Goal: Task Accomplishment & Management: Use online tool/utility

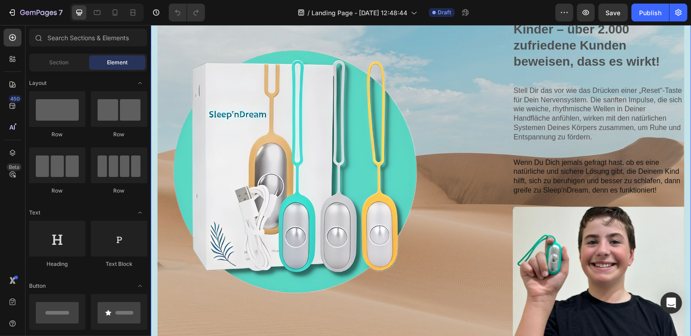
scroll to position [522, 0]
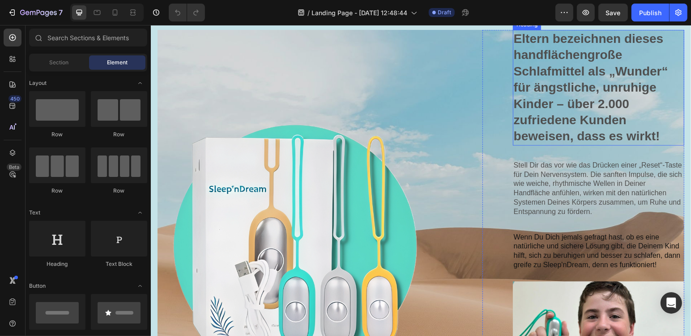
click at [611, 136] on h3 "Eltern bezeichnen dieses handflächengroße Schlafmittel als „Wunder“ für ängstli…" at bounding box center [597, 88] width 171 height 116
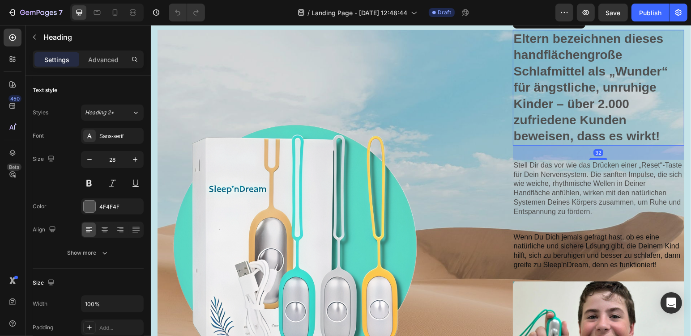
click at [566, 132] on h3 "Eltern bezeichnen dieses handflächengroße Schlafmittel als „Wunder“ für ängstli…" at bounding box center [597, 88] width 171 height 116
click at [626, 131] on p "Eltern bezeichnen dieses handflächengroße Schlafmittel als „Wunder“ für ängstli…" at bounding box center [598, 87] width 170 height 114
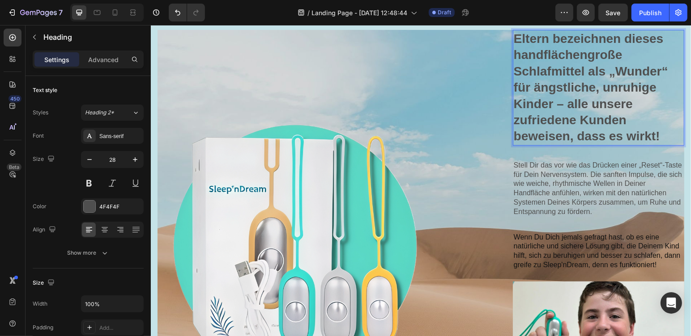
drag, startPoint x: 568, startPoint y: 144, endPoint x: 574, endPoint y: 148, distance: 7.0
click at [568, 144] on p "Eltern bezeichnen dieses handflächengroße Schlafmittel als „Wunder“ für ängstli…" at bounding box center [598, 87] width 170 height 114
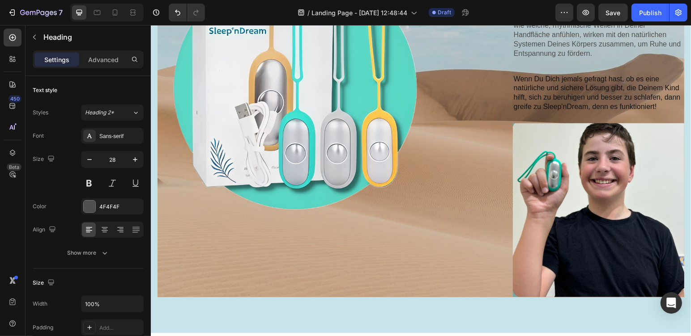
scroll to position [755, 0]
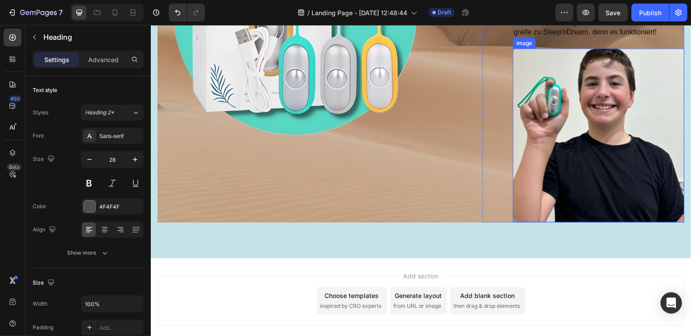
click at [624, 123] on img at bounding box center [597, 135] width 171 height 174
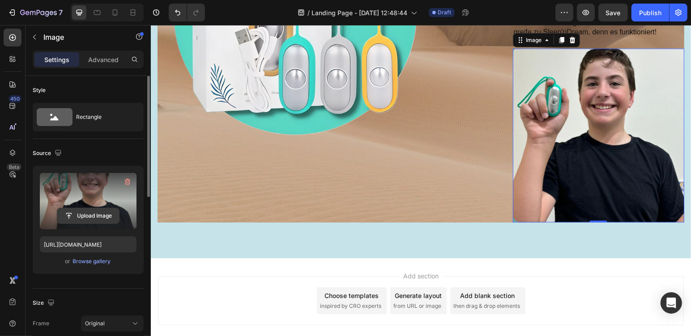
click at [68, 213] on input "file" at bounding box center [88, 215] width 62 height 15
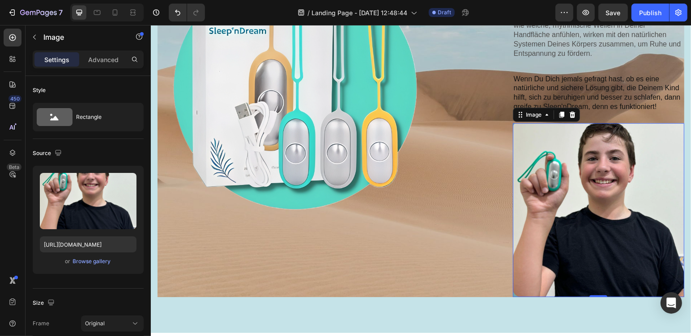
scroll to position [531, 0]
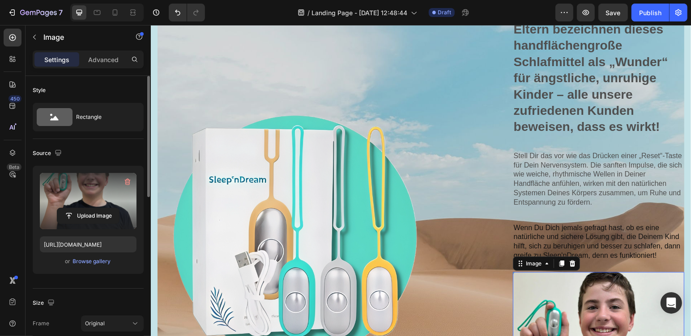
click at [121, 202] on label at bounding box center [88, 201] width 97 height 56
click at [119, 208] on input "file" at bounding box center [88, 215] width 62 height 15
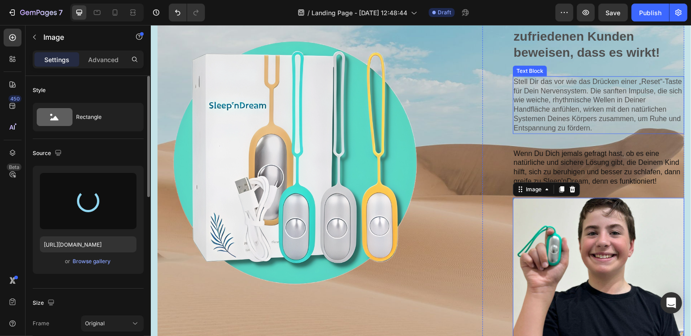
scroll to position [680, 0]
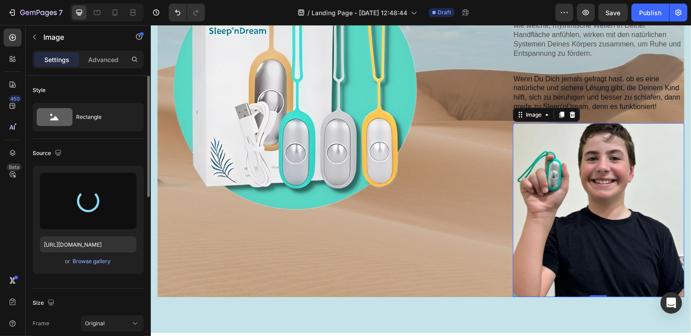
type input "[URL][DOMAIN_NAME]"
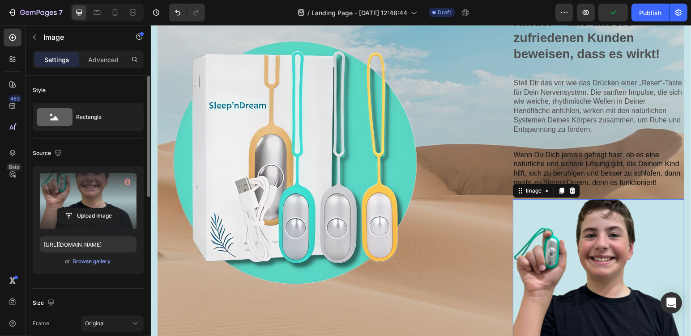
scroll to position [679, 0]
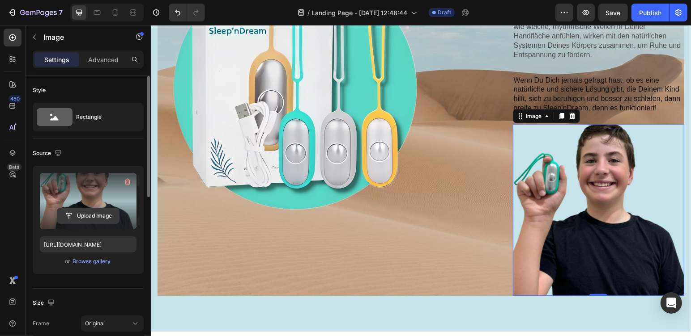
click at [110, 209] on input "file" at bounding box center [88, 215] width 62 height 15
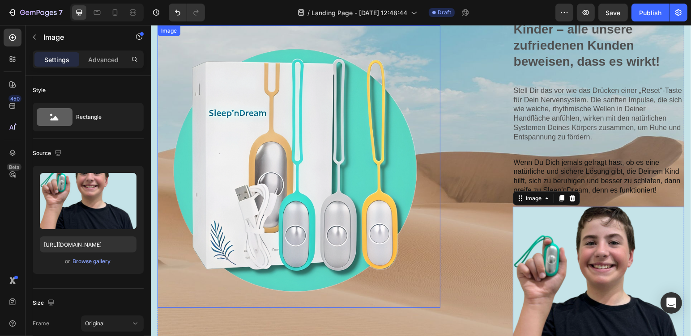
scroll to position [671, 0]
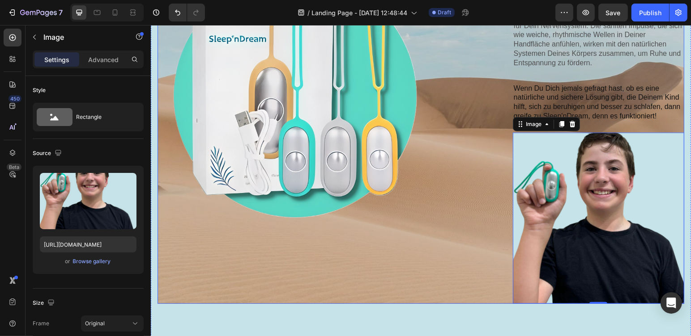
click at [394, 292] on div "Lorem ipsum dolor sit amet consectetur adipiscing Heading Image" at bounding box center [298, 92] width 283 height 423
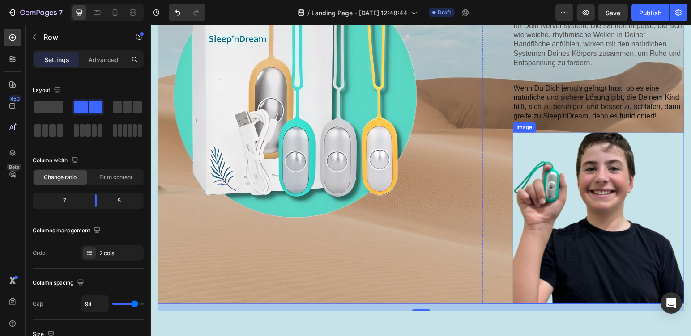
click at [598, 220] on img at bounding box center [597, 217] width 171 height 171
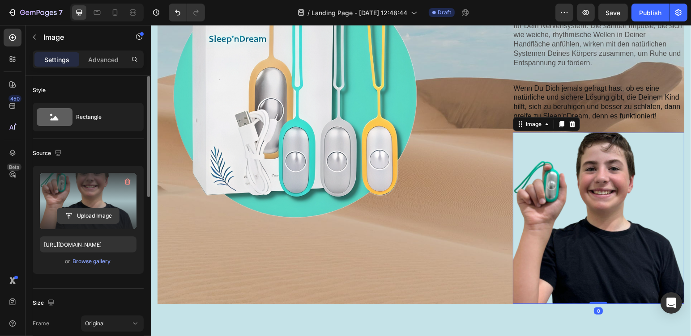
click at [103, 210] on input "file" at bounding box center [88, 215] width 62 height 15
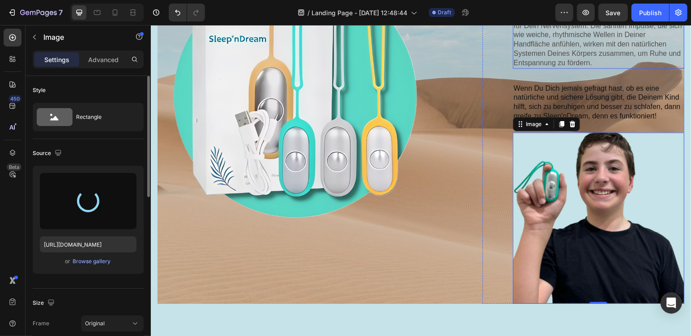
type input "[URL][DOMAIN_NAME]"
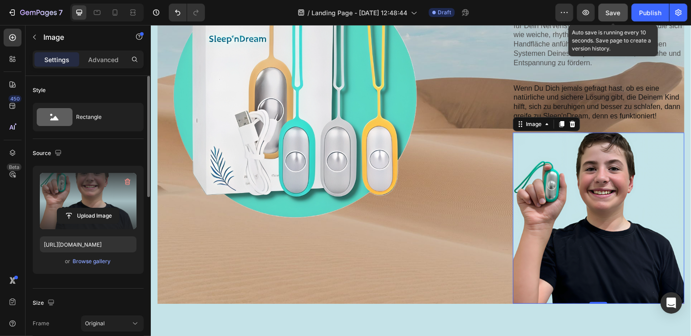
click at [610, 16] on span "Save" at bounding box center [613, 13] width 15 height 8
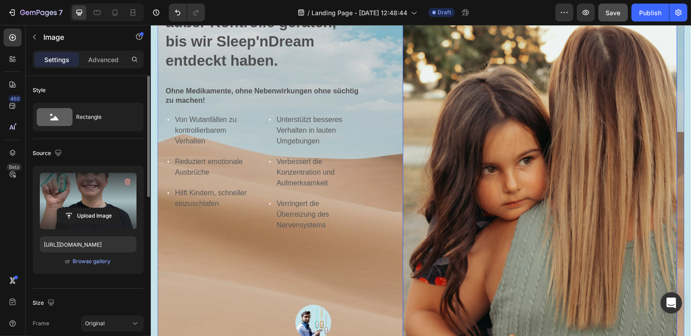
scroll to position [223, 0]
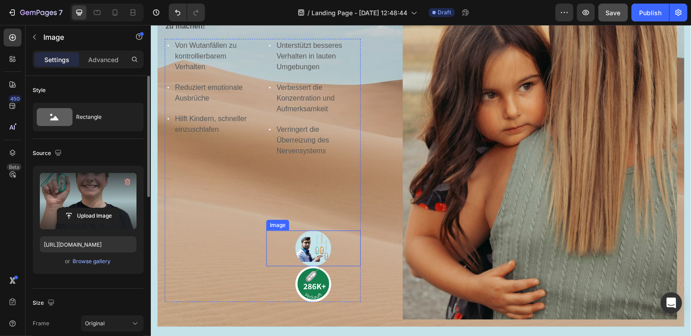
click at [296, 249] on img at bounding box center [313, 248] width 36 height 36
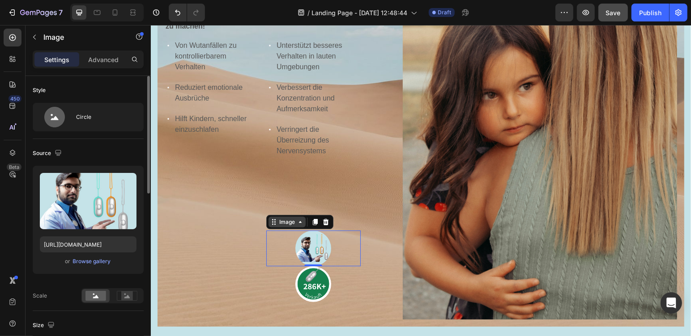
click at [298, 221] on div "Image" at bounding box center [286, 222] width 37 height 11
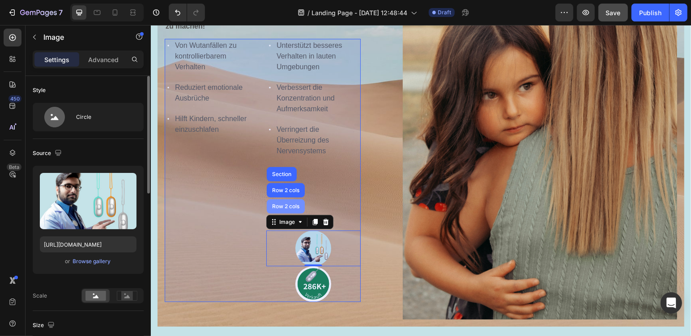
click at [286, 204] on div "Row 2 cols" at bounding box center [285, 206] width 31 height 5
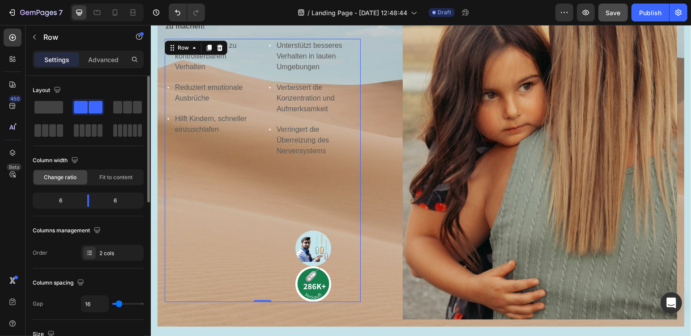
click at [231, 231] on div "Von Wutanfällen zu kontrollierbarem Verhalten Reduziert emotionale Ausbrüche Hi…" at bounding box center [211, 170] width 94 height 264
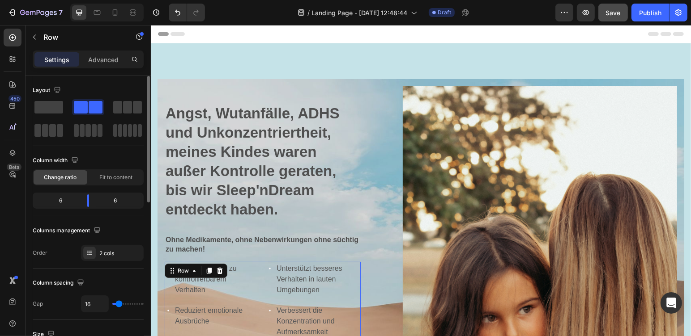
scroll to position [74, 0]
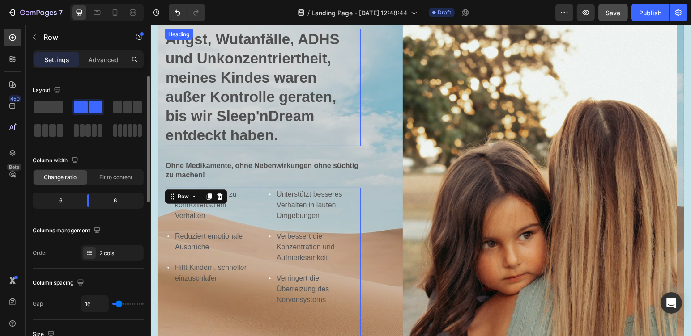
click at [179, 71] on strong "Angst, Wutanfälle, ADHS und Unkonzentriertheit, meines Kindes waren außer Kontr…" at bounding box center [252, 86] width 174 height 113
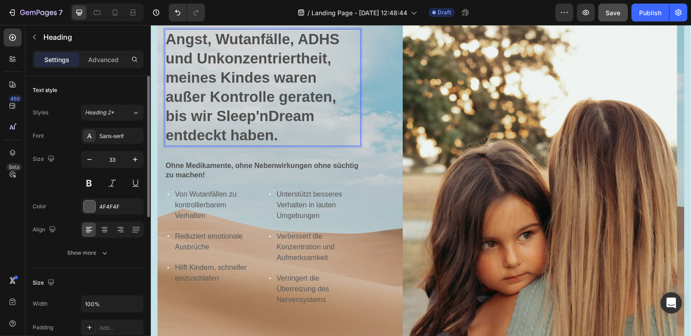
click at [179, 71] on strong "Angst, Wutanfälle, ADHS und Unkonzentriertheit, meines Kindes waren außer Kontr…" at bounding box center [252, 86] width 174 height 113
click at [217, 112] on strong "Angst, Wutanfälle, ADHS und Unkonzentriertheit, unseres Kindes waren außer Kont…" at bounding box center [252, 86] width 174 height 113
click at [324, 112] on p "Angst, Wutanfälle, ADHS und Unkonzentriertheit, unseres Kindes waren außer Kont…" at bounding box center [262, 87] width 194 height 115
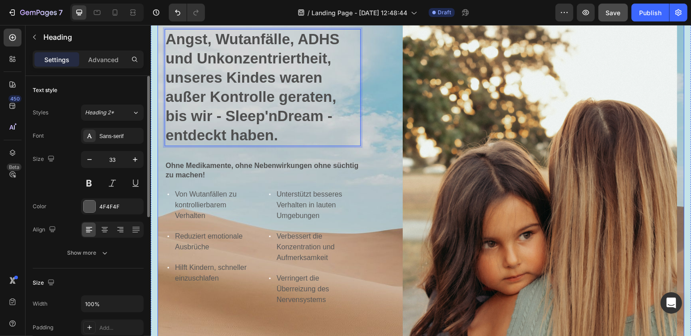
click at [397, 203] on div "Angst, Wutanfälle, ADHS und Unkonzentriertheit, unseres Kindes waren außer Kont…" at bounding box center [420, 239] width 527 height 471
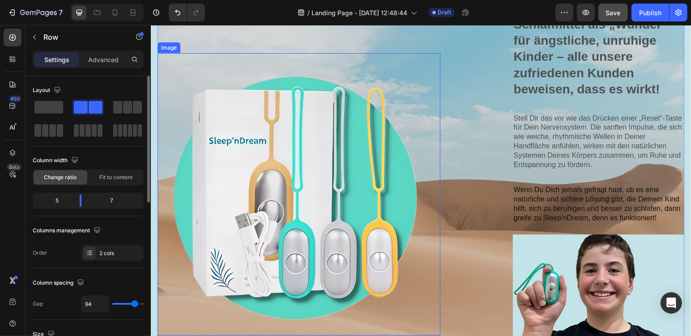
scroll to position [827, 0]
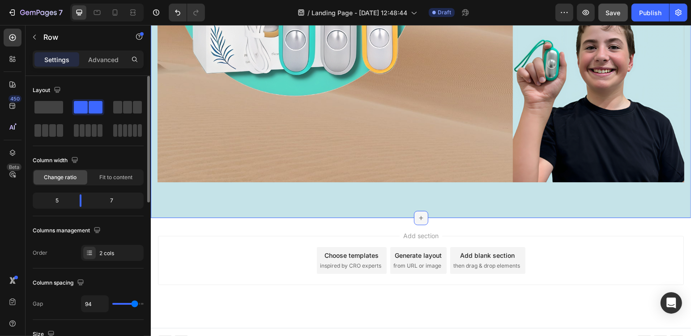
click at [417, 214] on icon at bounding box center [420, 217] width 7 height 7
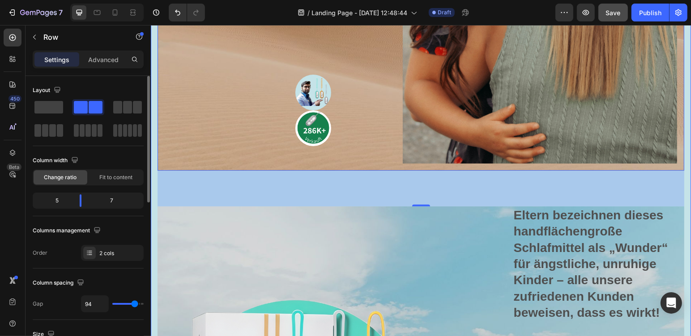
scroll to position [156, 0]
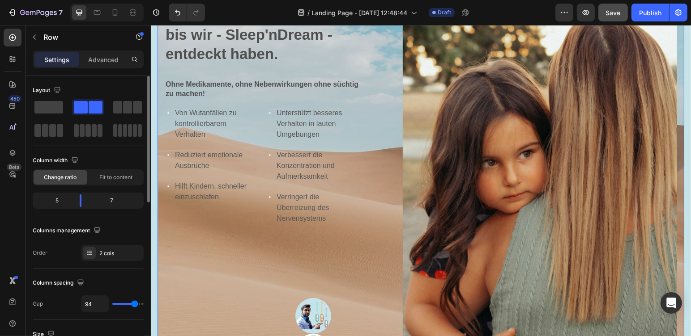
click at [381, 172] on div "⁠⁠⁠⁠⁠⁠⁠ Angst, Wutanfälle, ADHS und Unkonzentriertheit, unseres Kindes waren au…" at bounding box center [420, 158] width 527 height 471
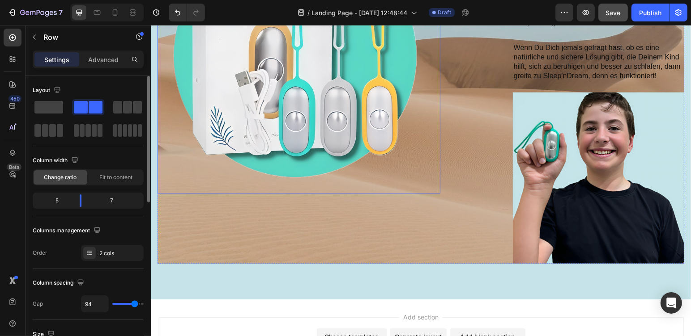
scroll to position [820, 0]
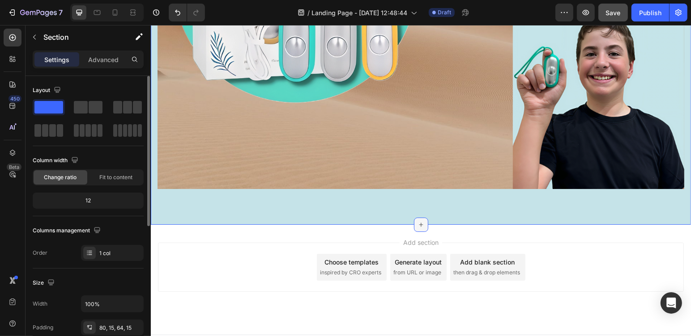
click at [413, 217] on div at bounding box center [420, 224] width 14 height 14
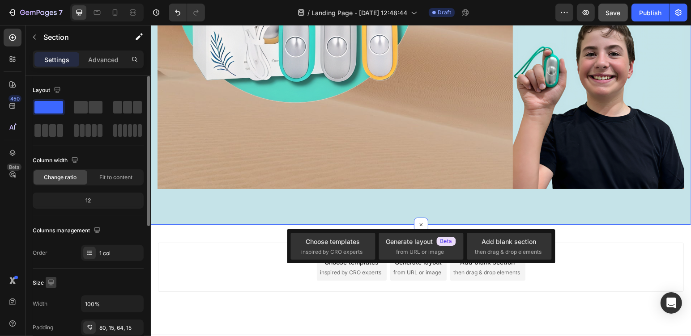
click at [47, 280] on icon "button" at bounding box center [51, 282] width 9 height 9
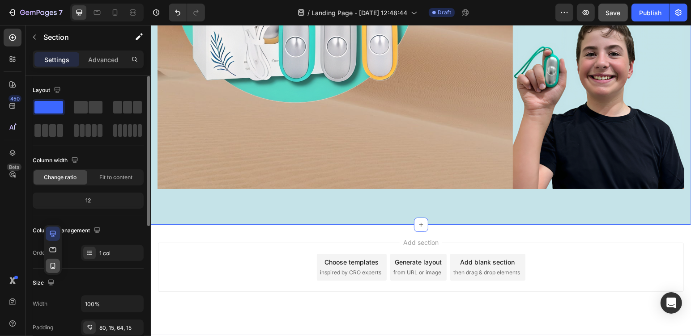
click at [53, 264] on icon "button" at bounding box center [52, 266] width 9 height 9
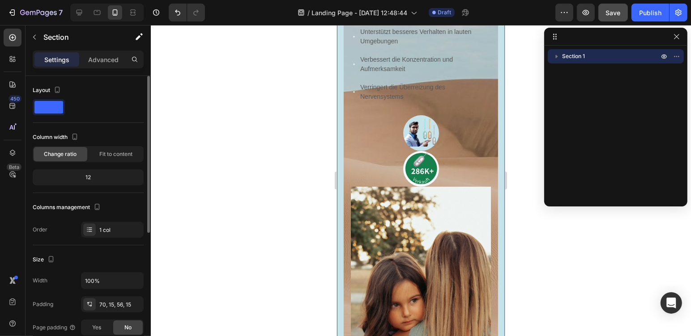
scroll to position [0, 0]
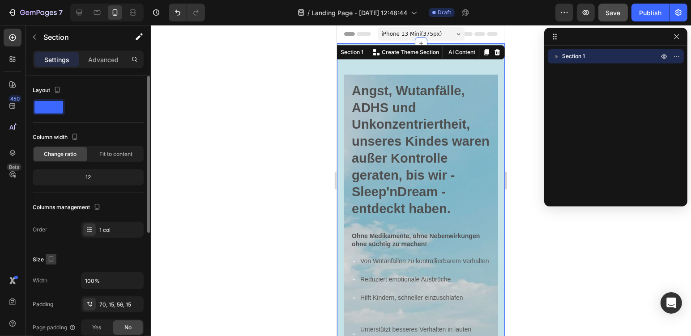
click at [53, 259] on icon "button" at bounding box center [51, 259] width 9 height 9
click at [52, 273] on icon "button" at bounding box center [53, 274] width 6 height 6
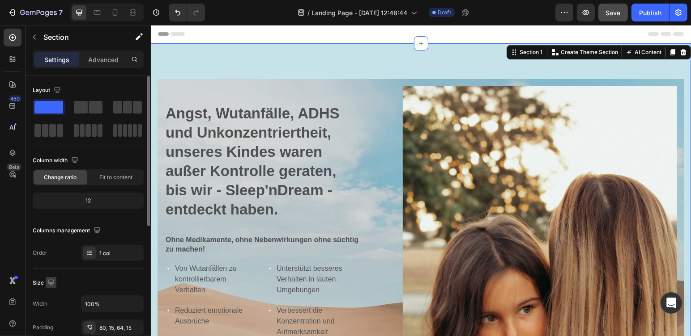
click at [47, 283] on icon "button" at bounding box center [51, 282] width 9 height 9
click at [53, 269] on icon "button" at bounding box center [52, 266] width 9 height 9
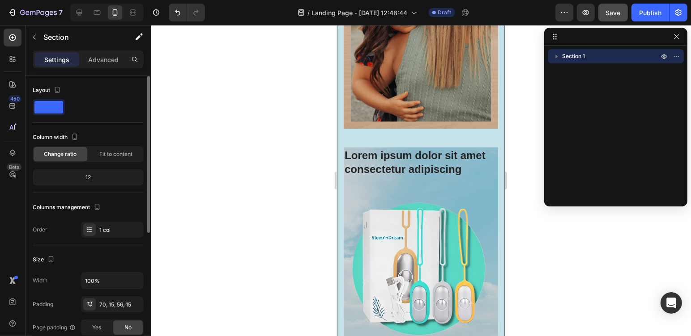
scroll to position [522, 0]
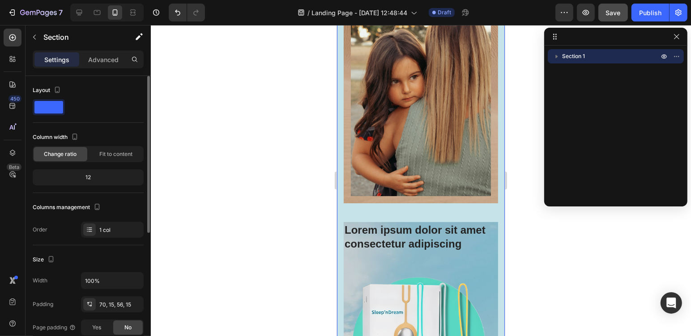
click at [38, 260] on div "Size" at bounding box center [45, 260] width 24 height 12
click at [51, 264] on div at bounding box center [51, 260] width 11 height 12
click at [49, 260] on icon "button" at bounding box center [51, 259] width 5 height 6
click at [51, 272] on icon "button" at bounding box center [53, 274] width 6 height 6
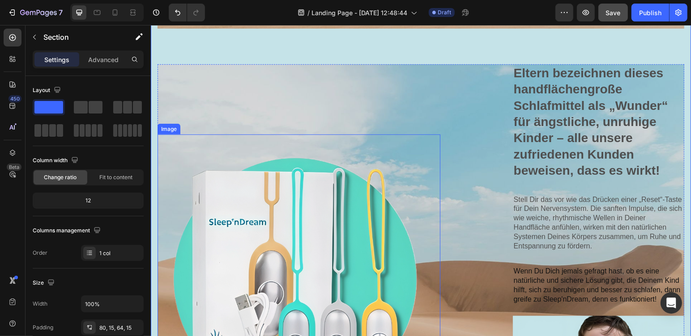
scroll to position [745, 0]
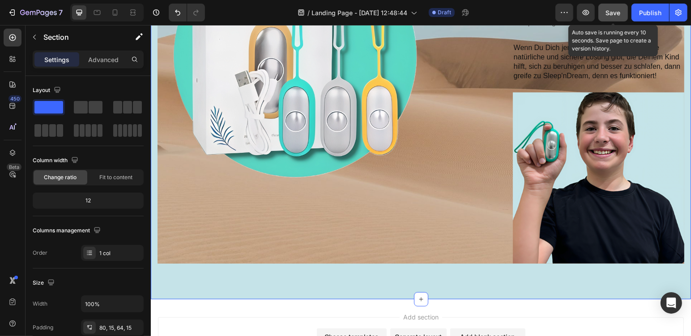
click at [616, 19] on button "Save" at bounding box center [613, 13] width 30 height 18
